Goal: Task Accomplishment & Management: Manage account settings

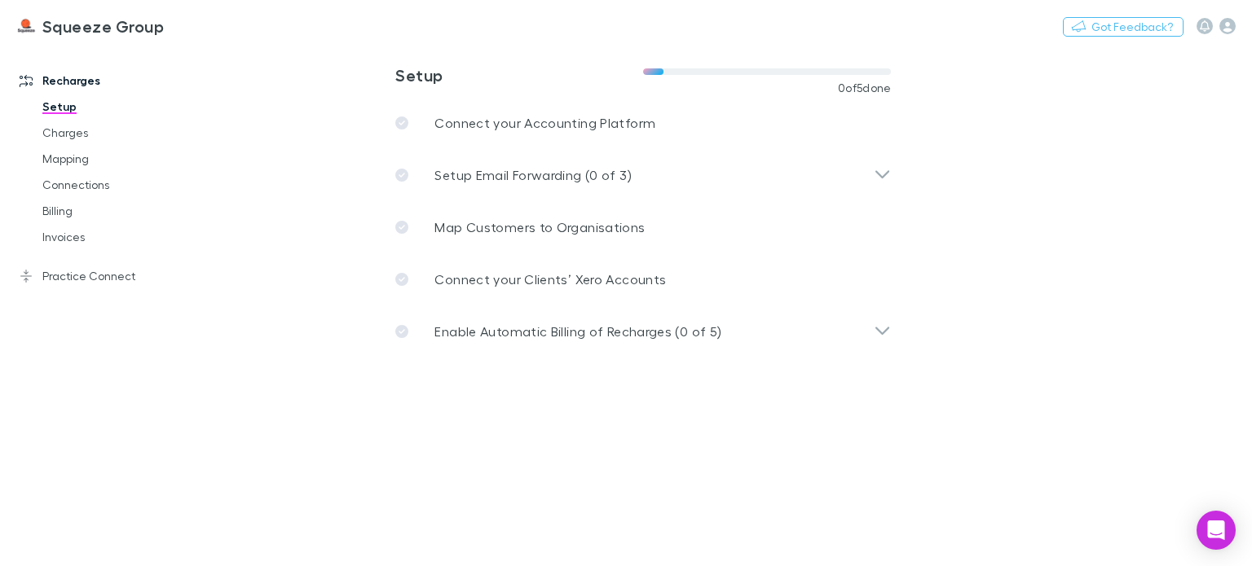
click at [76, 33] on h3 "Squeeze Group" at bounding box center [102, 26] width 121 height 20
click at [27, 16] on img at bounding box center [26, 26] width 20 height 20
click at [75, 29] on h3 "Squeeze Group" at bounding box center [102, 26] width 121 height 20
click at [1230, 37] on div "Squeeze Group Nothing Got Feedback?" at bounding box center [626, 26] width 1252 height 52
click at [1223, 24] on icon "button" at bounding box center [1227, 26] width 16 height 16
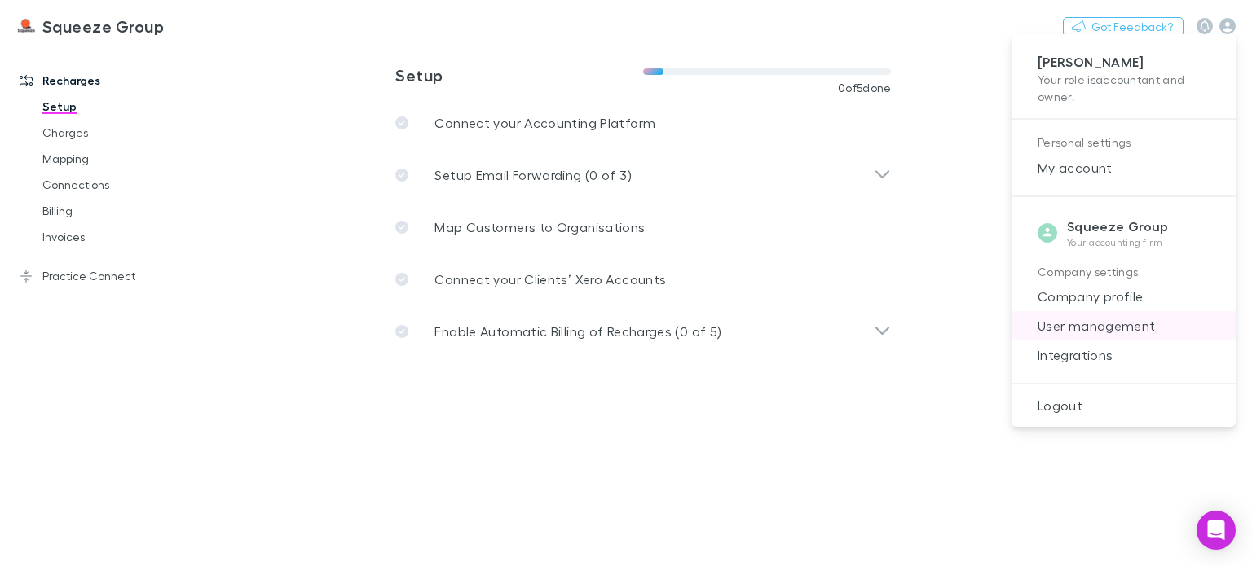
click at [1101, 320] on span "User management" at bounding box center [1124, 326] width 198 height 20
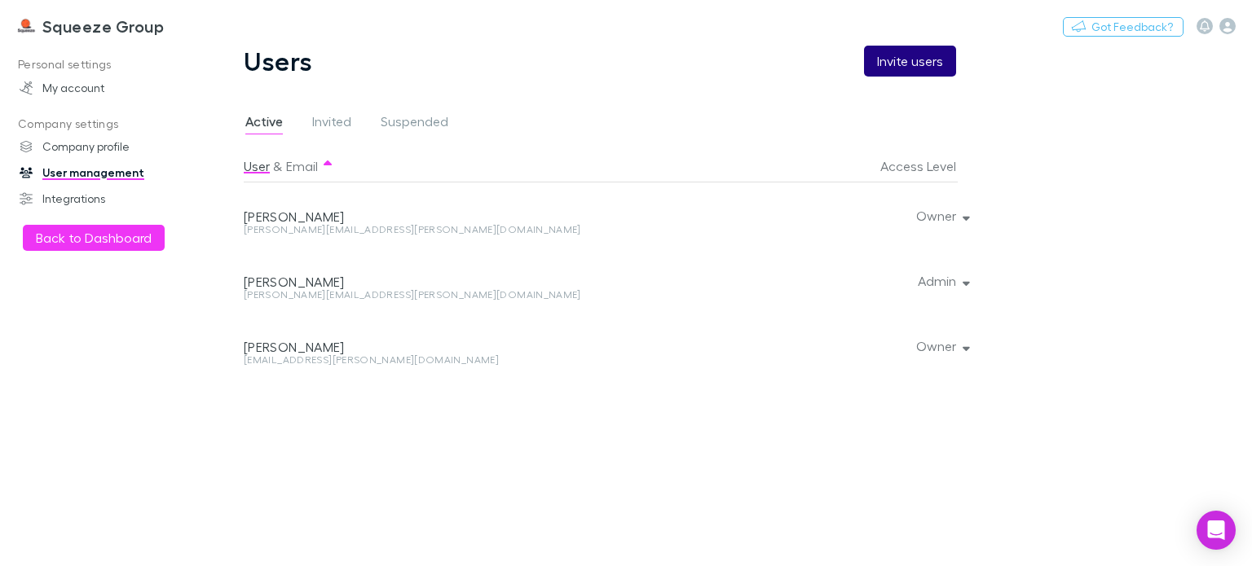
click at [922, 69] on button "Invite users" at bounding box center [910, 61] width 92 height 31
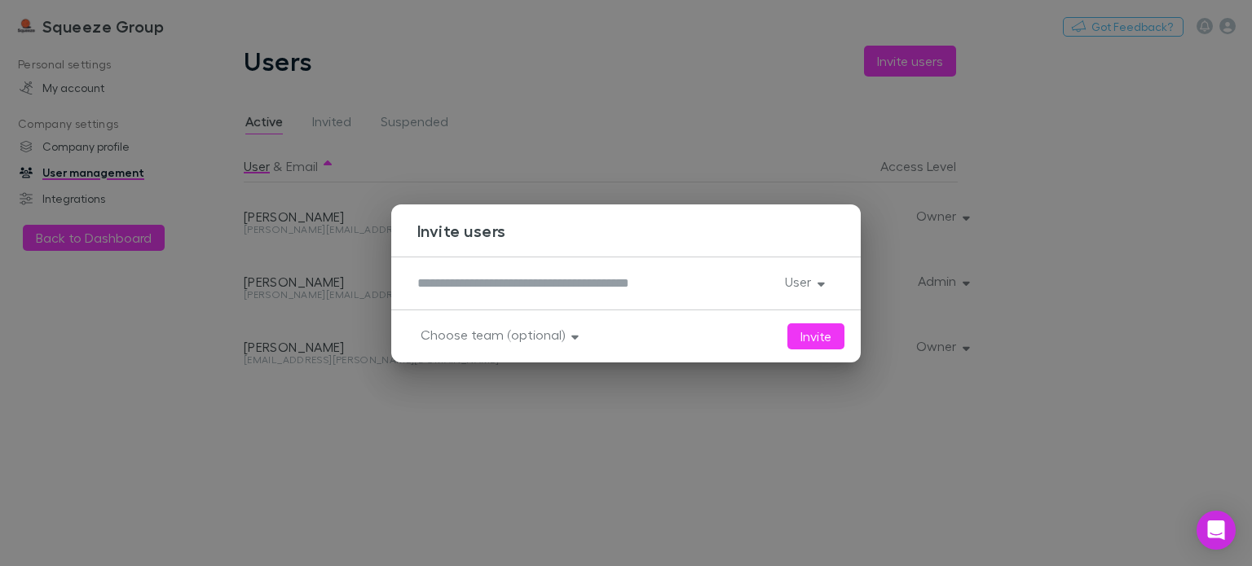
click at [509, 284] on textarea at bounding box center [594, 283] width 355 height 19
type textarea "**********"
click at [802, 280] on button "User" at bounding box center [803, 282] width 63 height 23
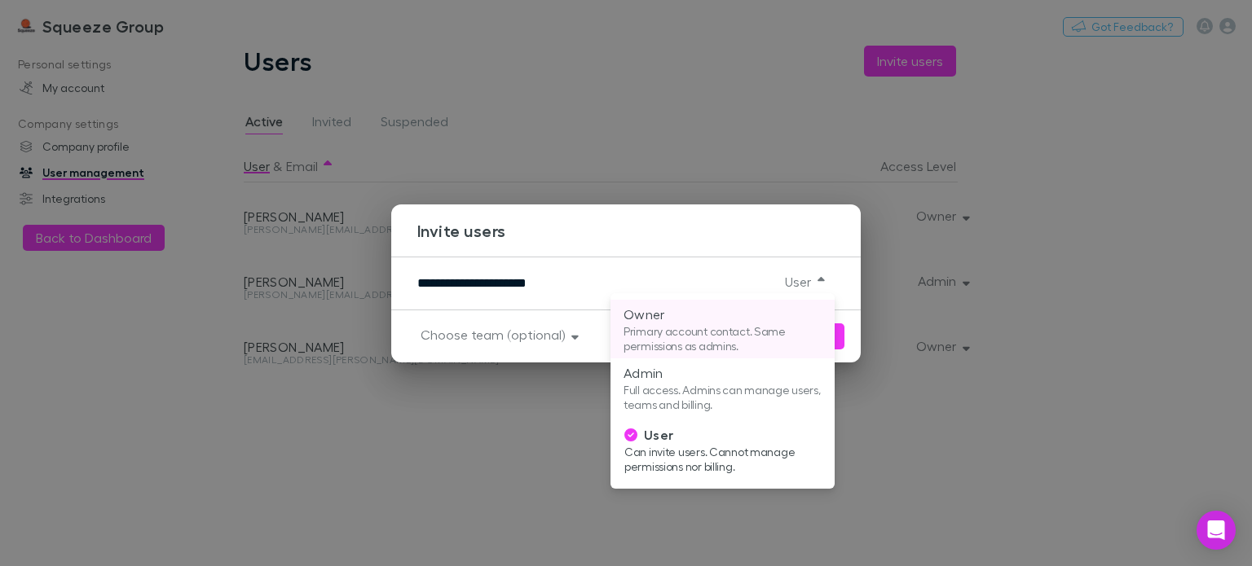
click at [683, 328] on p "Primary account contact. Same permissions as admins." at bounding box center [723, 338] width 198 height 29
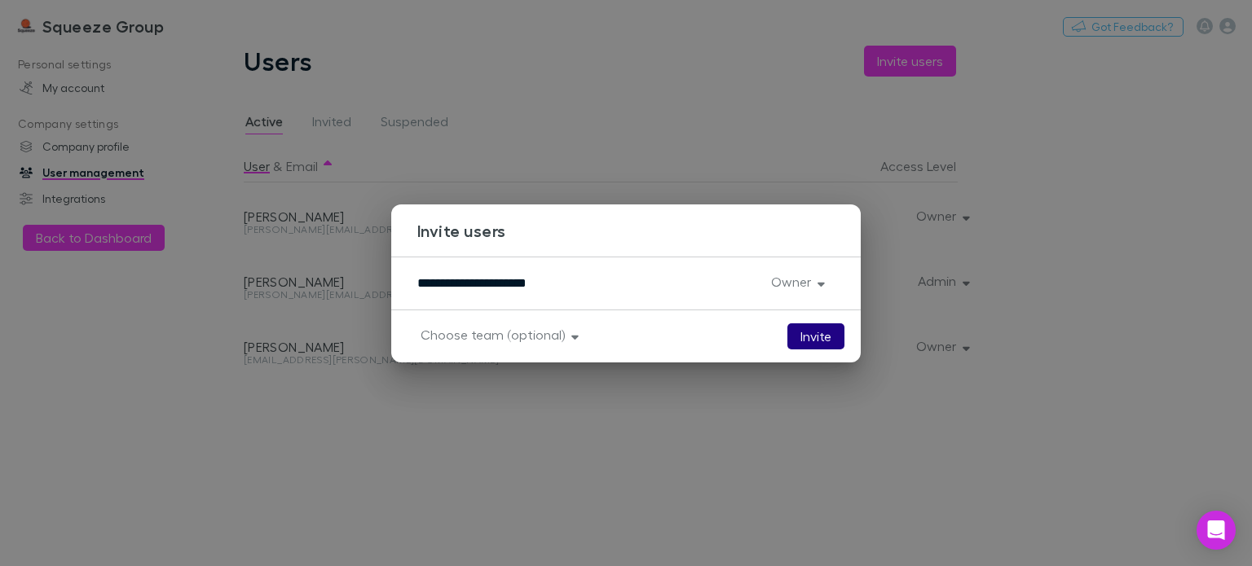
click at [804, 335] on button "Invite" at bounding box center [815, 337] width 57 height 26
